Goal: Task Accomplishment & Management: Use online tool/utility

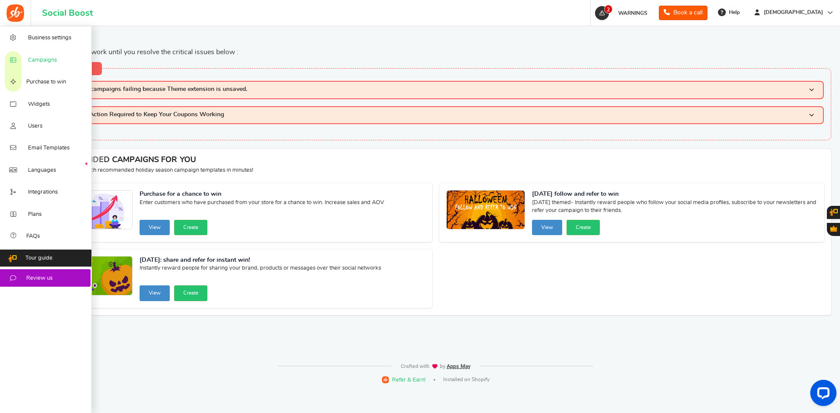
click at [42, 60] on span "Campaigns" at bounding box center [42, 60] width 29 height 8
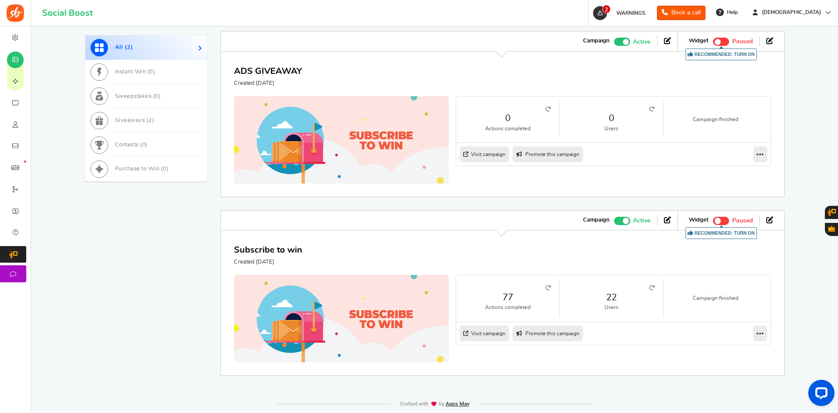
scroll to position [473, 0]
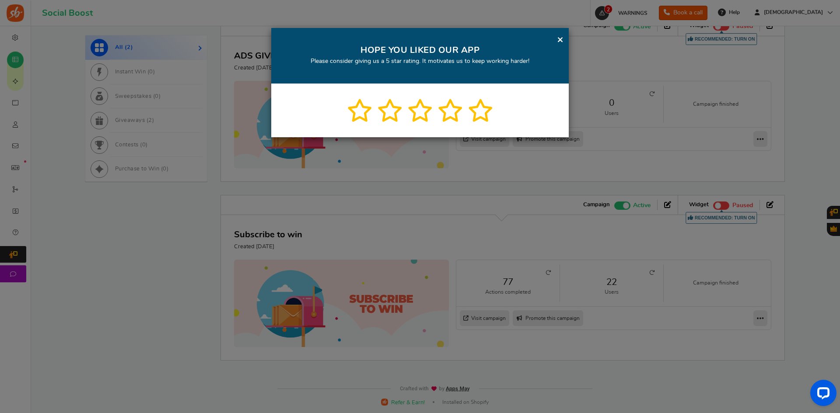
click at [559, 38] on link "×" at bounding box center [560, 39] width 7 height 11
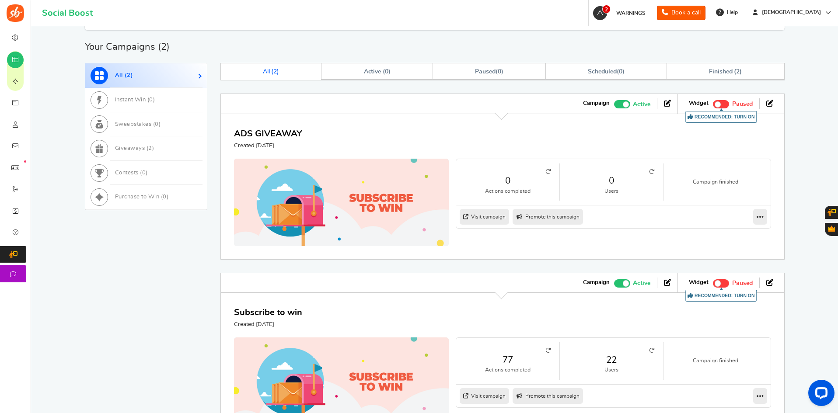
scroll to position [298, 0]
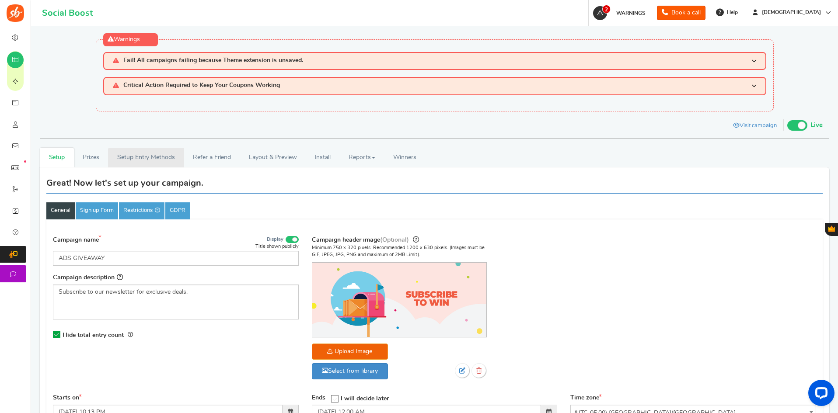
click at [155, 158] on link "Setup Entry Methods" at bounding box center [146, 158] width 76 height 20
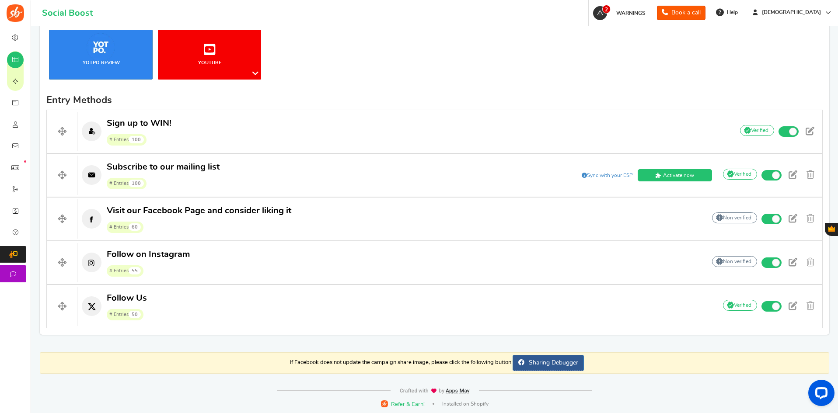
scroll to position [307, 0]
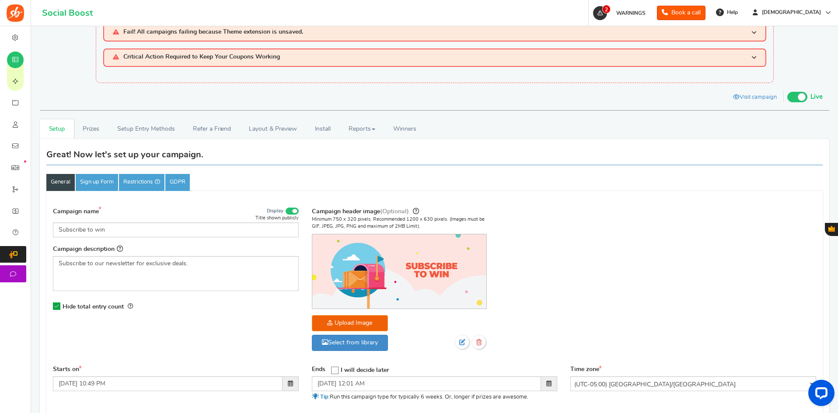
scroll to position [44, 0]
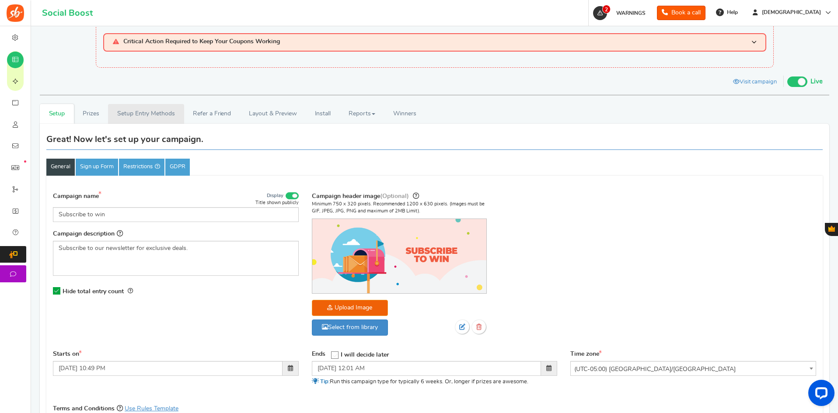
click at [154, 115] on link "Setup Entry Methods" at bounding box center [146, 114] width 76 height 20
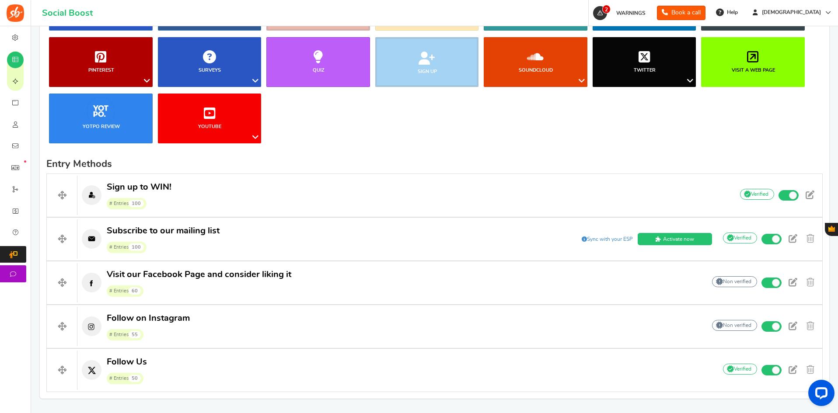
scroll to position [307, 0]
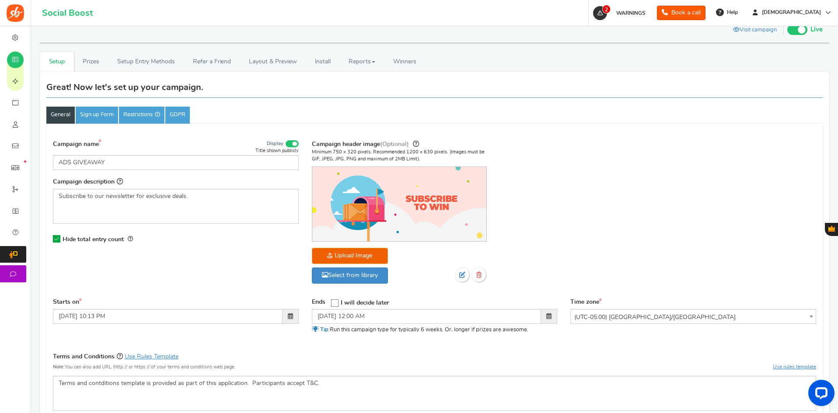
scroll to position [87, 0]
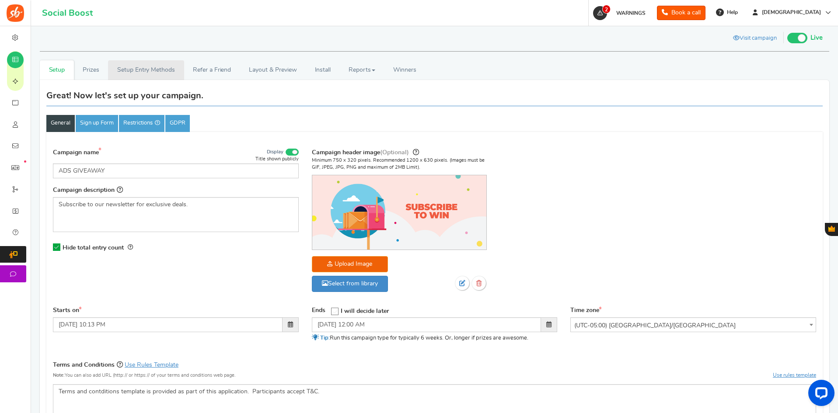
click at [124, 73] on link "Setup Entry Methods" at bounding box center [146, 70] width 76 height 20
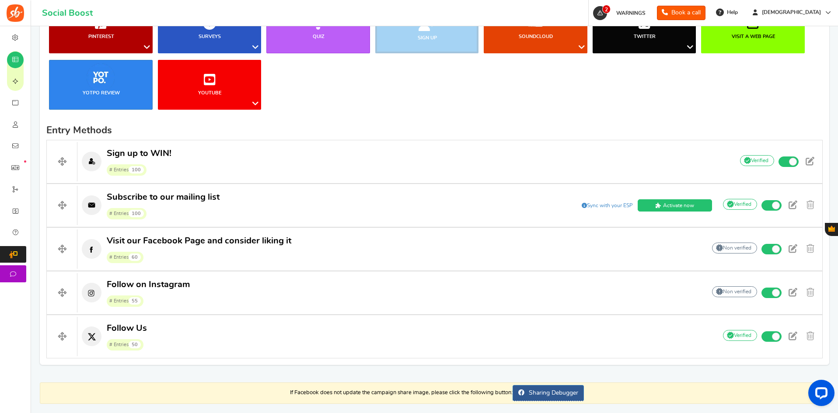
scroll to position [306, 0]
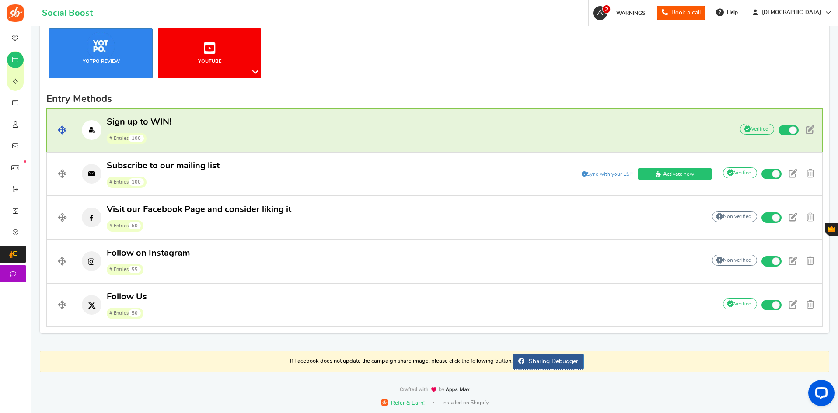
click at [261, 121] on p "Sign up to WIN! # Entries 100" at bounding box center [400, 130] width 647 height 28
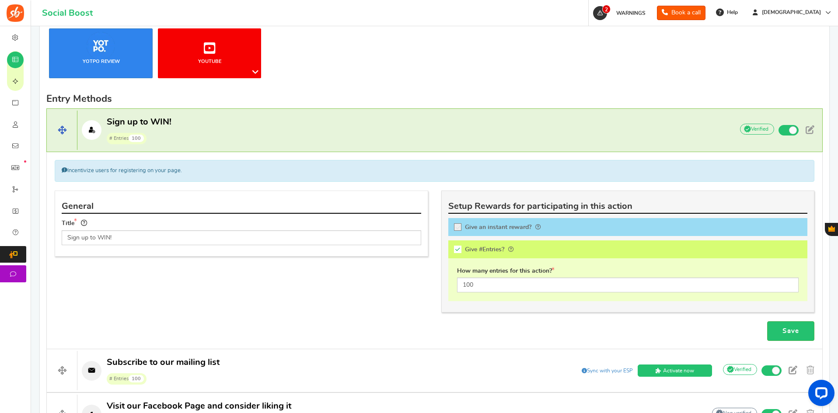
click at [261, 121] on p "Sign up to WIN! # Entries 100" at bounding box center [400, 130] width 647 height 28
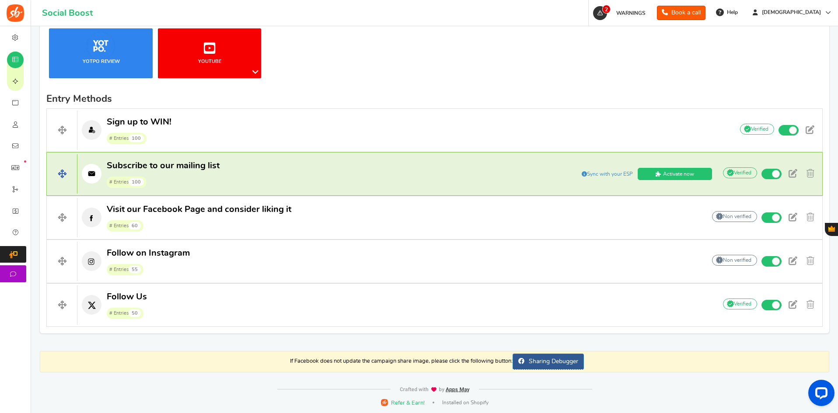
click at [246, 182] on p "Subscribe to our mailing list # Entries 100" at bounding box center [304, 174] width 455 height 28
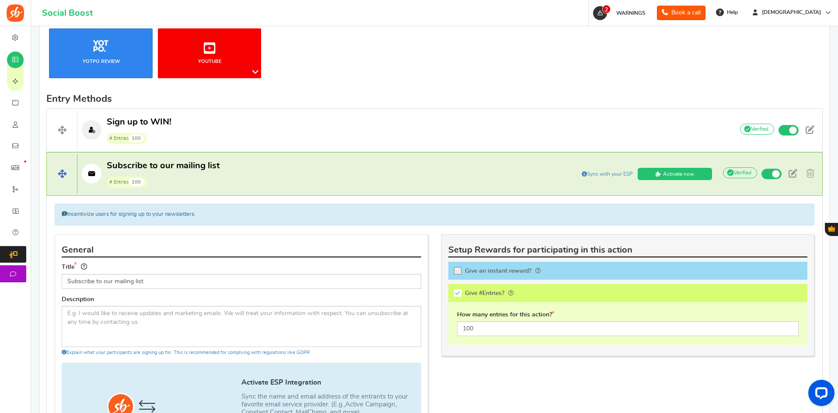
click at [247, 182] on p "Subscribe to our mailing list # Entries 100" at bounding box center [304, 174] width 455 height 28
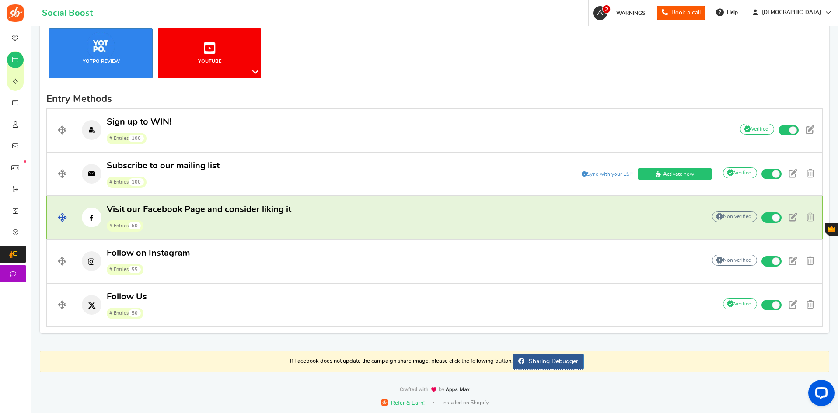
click at [234, 223] on span "# Entries 60" at bounding box center [199, 225] width 185 height 13
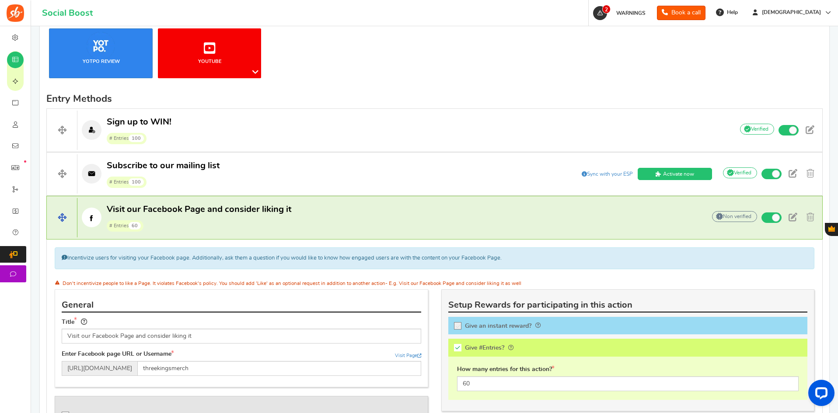
click at [234, 223] on span "# Entries 60" at bounding box center [199, 225] width 185 height 13
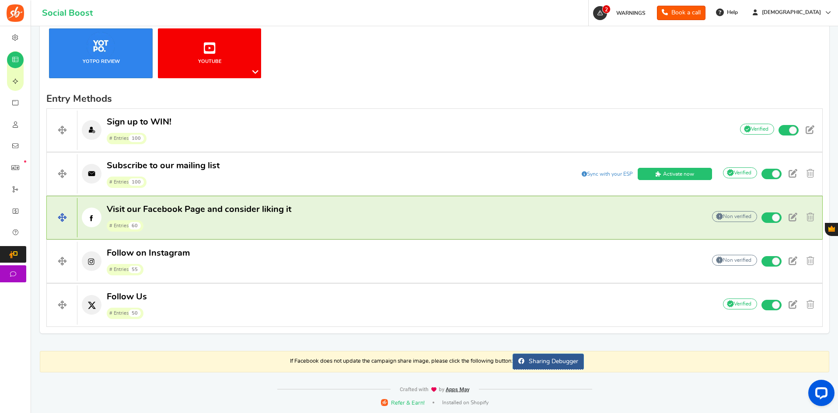
scroll to position [307, 0]
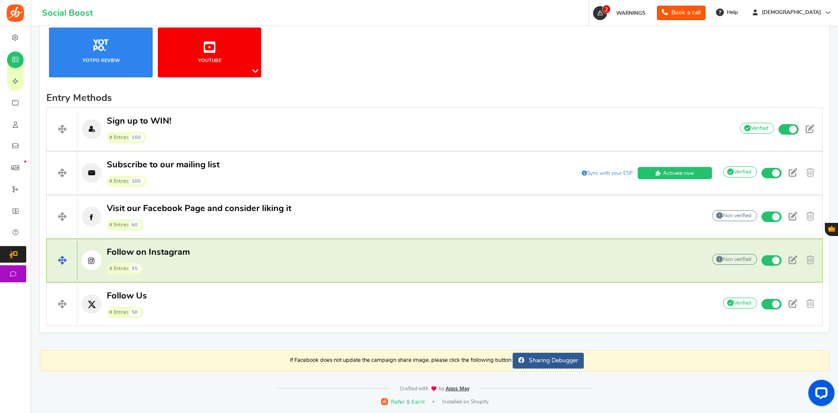
click at [232, 250] on p "Follow on Instagram # Entries 55" at bounding box center [386, 261] width 619 height 28
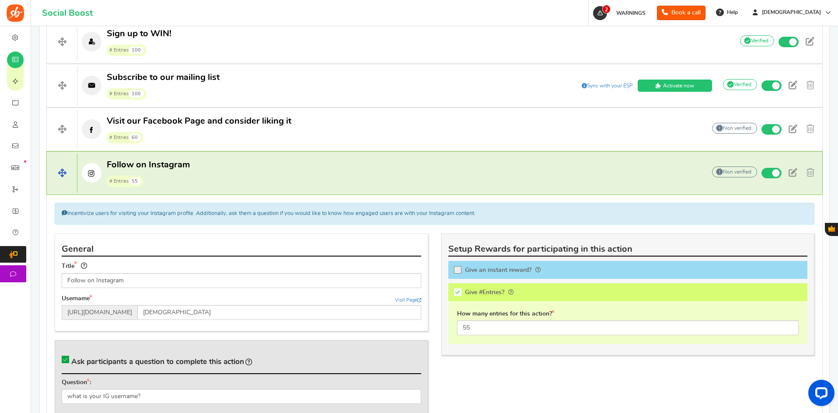
click at [240, 188] on h4 "Follow on Instagram # Entries 55 Add Your API credentials Non verified Due to p…" at bounding box center [434, 173] width 776 height 44
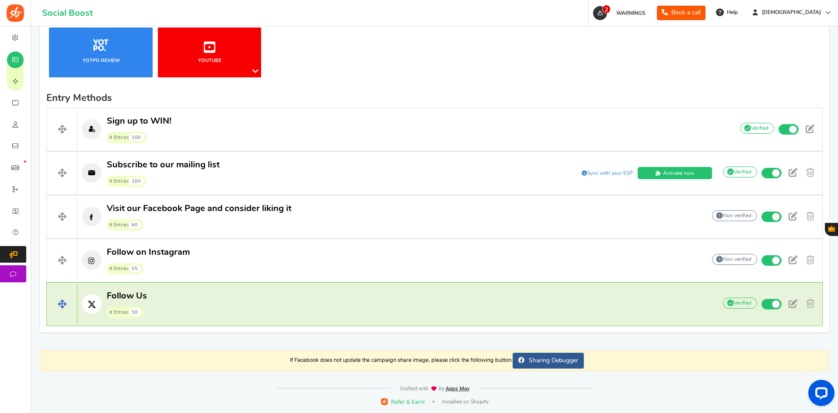
click at [229, 312] on p "Follow Us # Entries 50" at bounding box center [392, 304] width 630 height 28
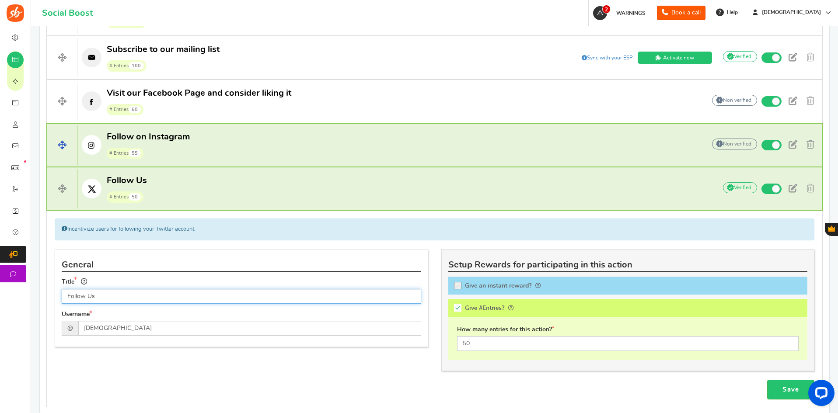
scroll to position [438, 0]
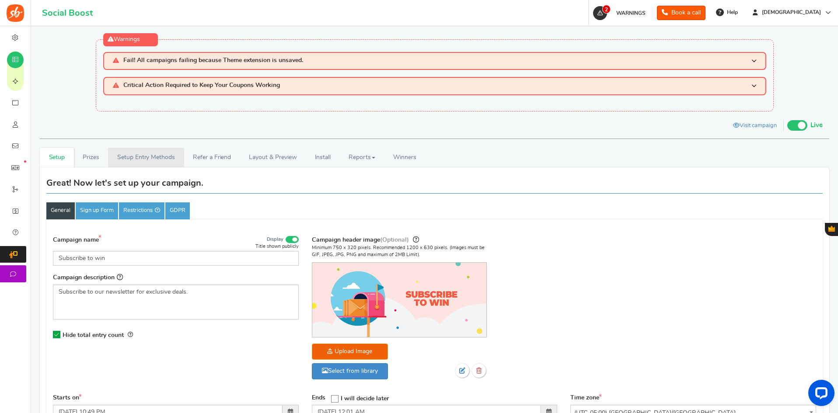
click at [136, 157] on link "Setup Entry Methods" at bounding box center [146, 158] width 76 height 20
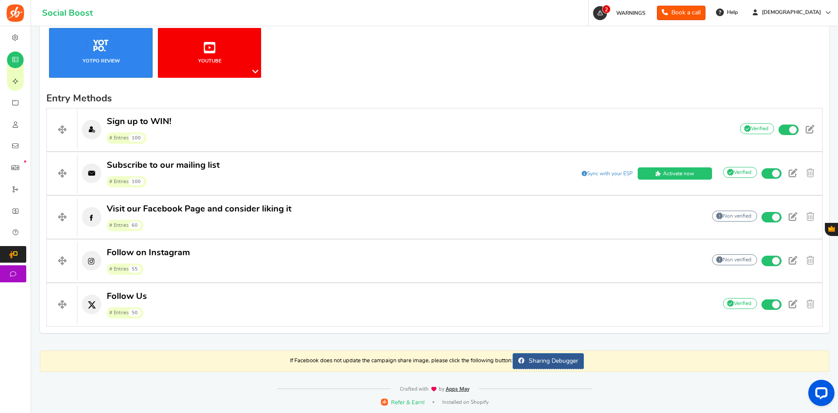
scroll to position [307, 0]
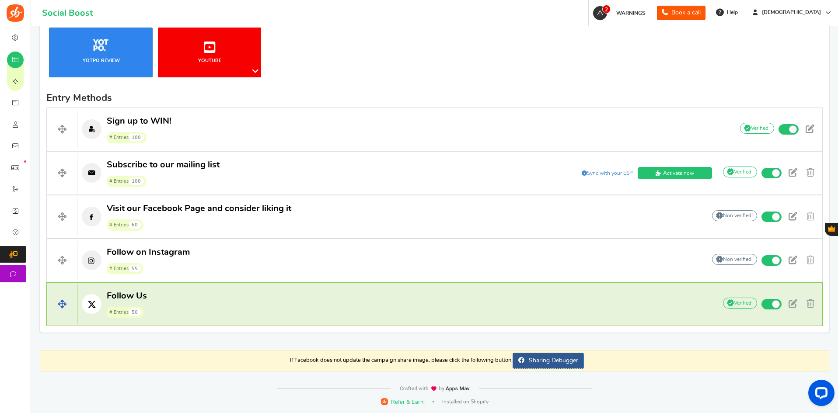
click at [210, 303] on p "Follow Us # Entries 50" at bounding box center [392, 304] width 630 height 28
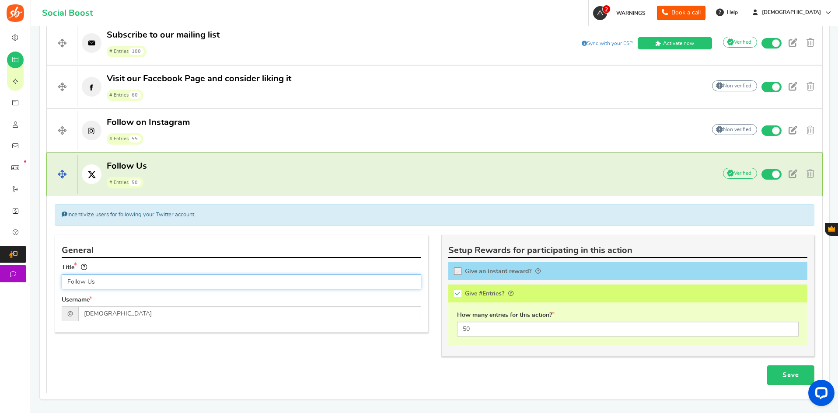
scroll to position [444, 0]
